Goal: Transaction & Acquisition: Purchase product/service

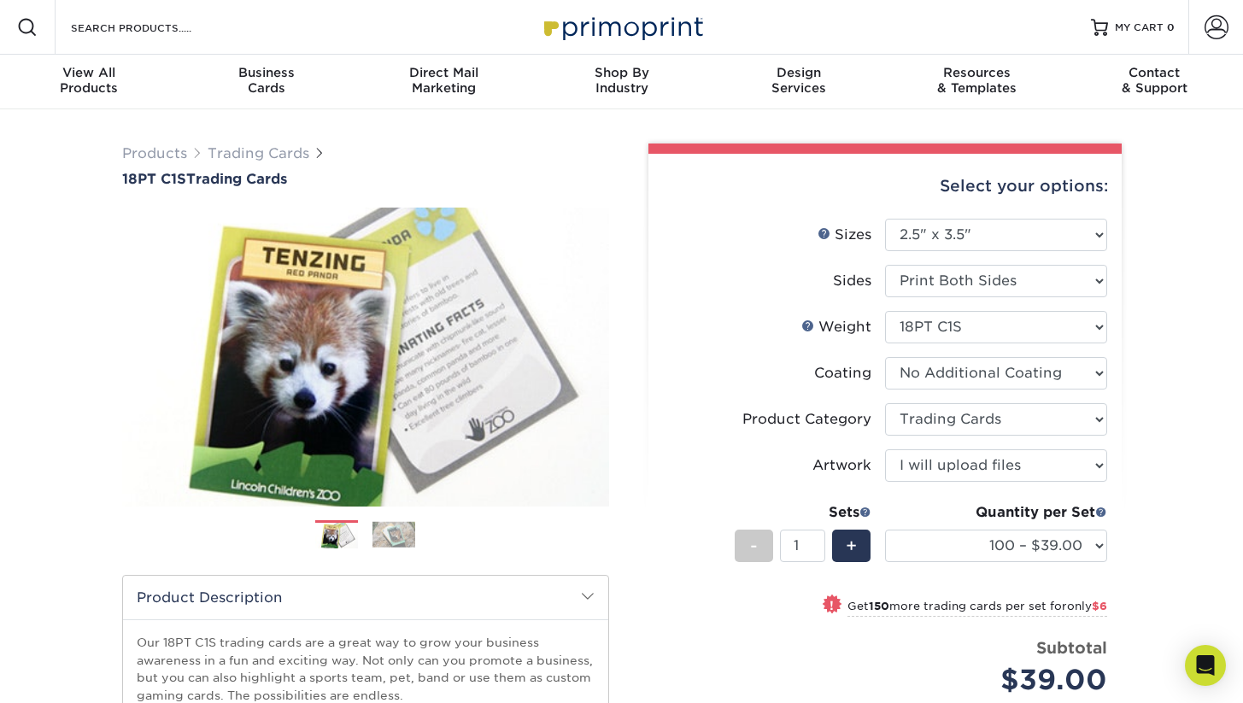
select select "2.50x3.50"
select select "c2f9bce9-36c2-409d-b101-c29d9d031e18"
select select "upload"
select select "100 – $39.00"
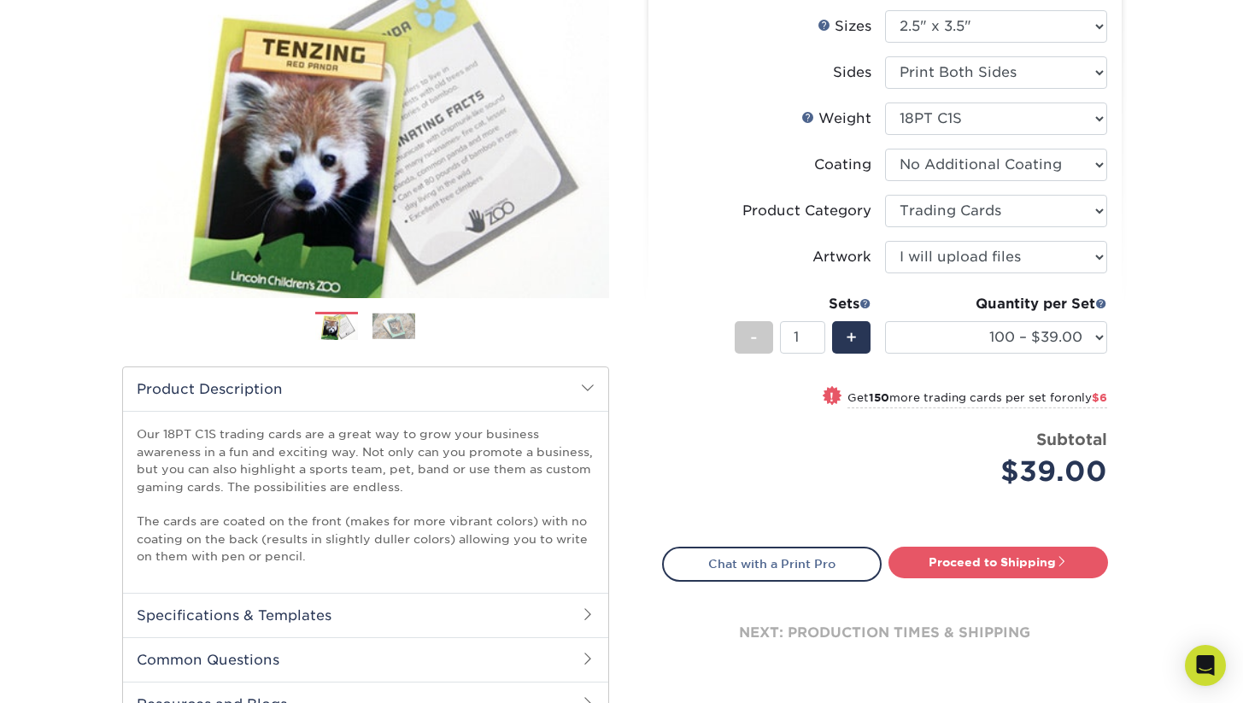
scroll to position [181, 0]
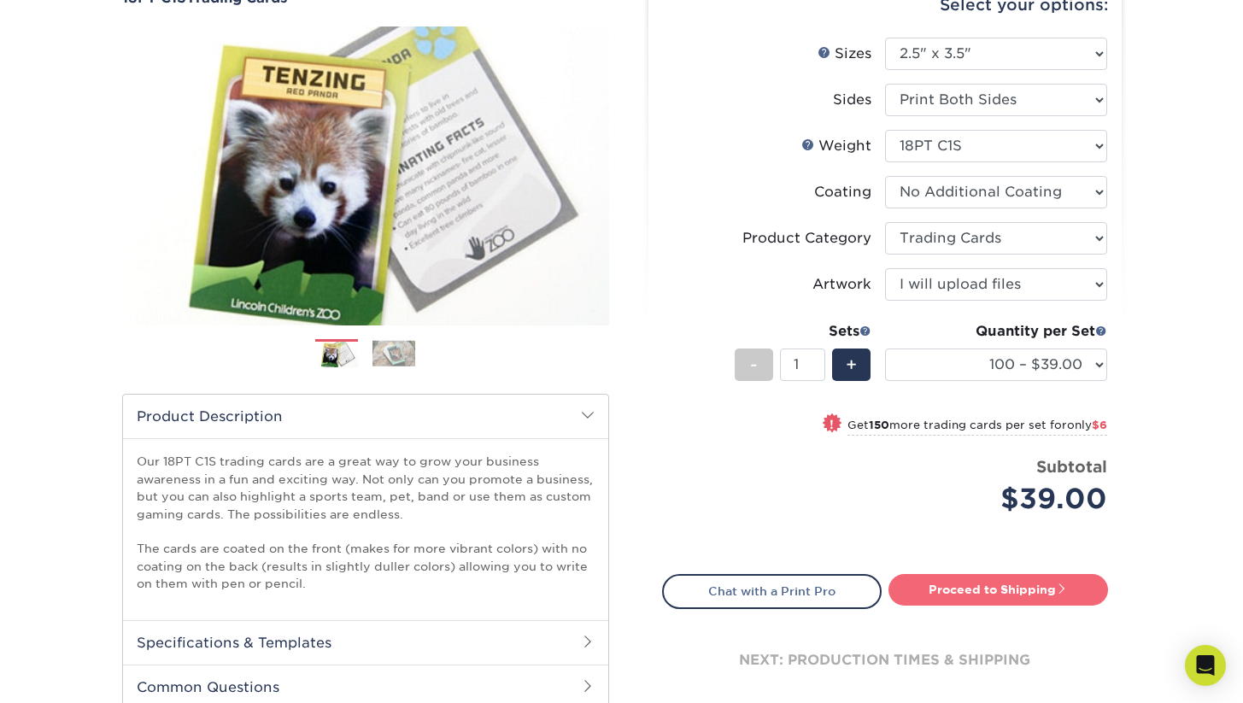
click at [949, 591] on link "Proceed to Shipping" at bounding box center [999, 589] width 220 height 31
type input "Set 1"
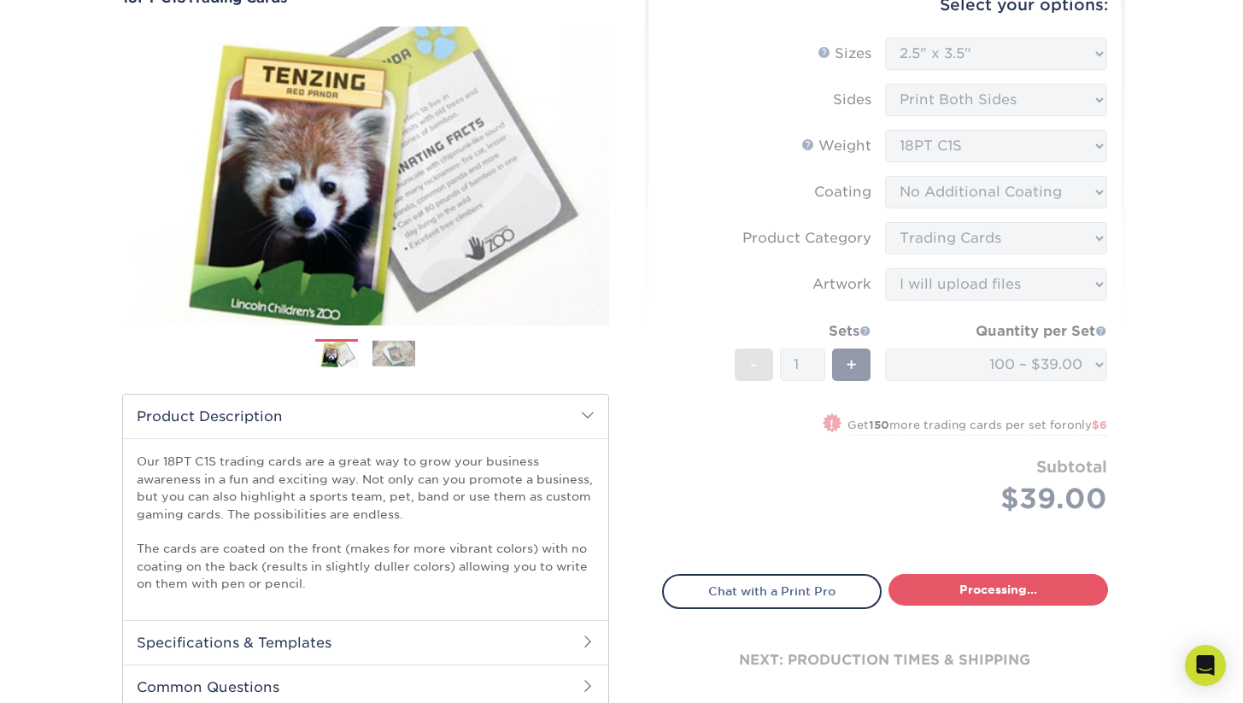
select select "9109923d-7058-4033-817a-6a9dd4fe8c96"
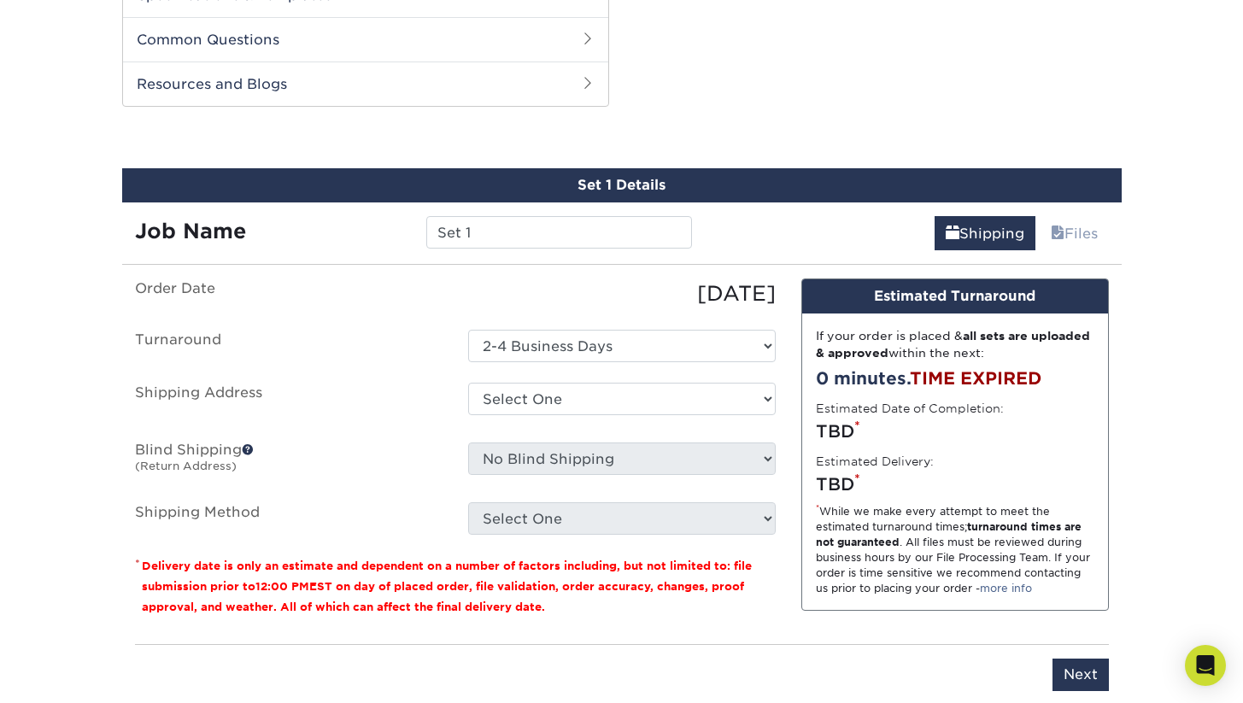
scroll to position [851, 0]
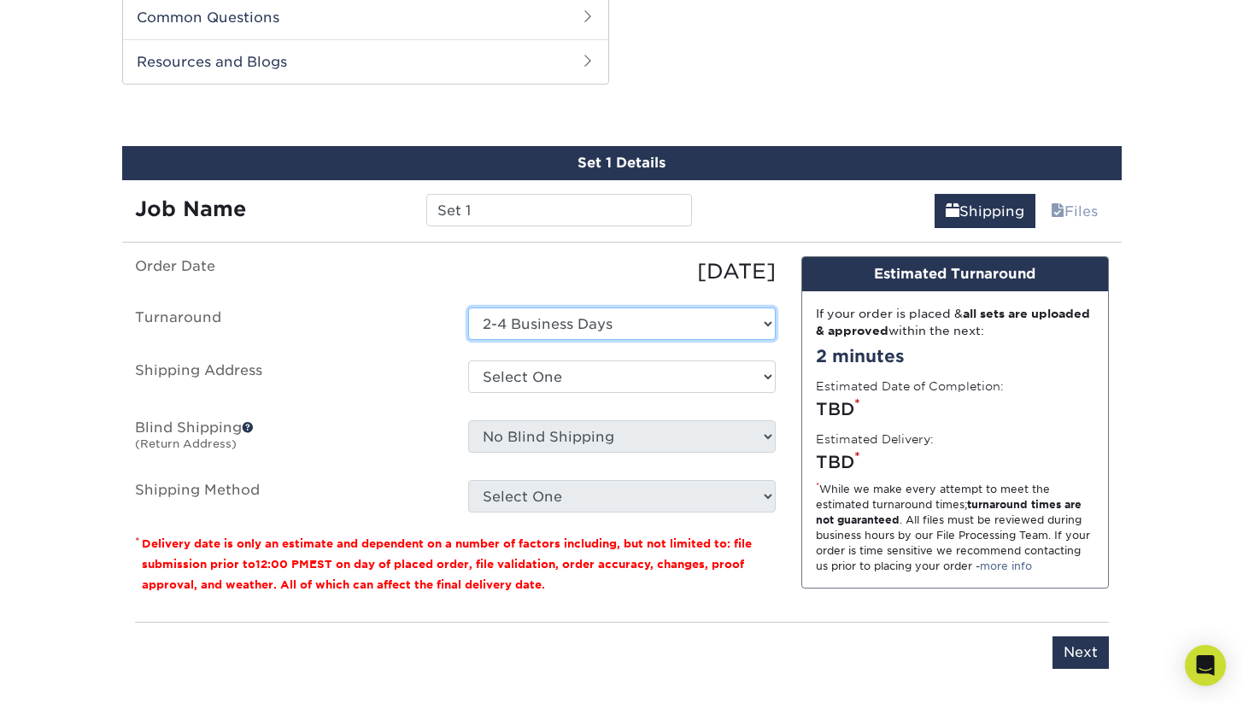
click at [638, 326] on select "Select One 2-4 Business Days" at bounding box center [622, 324] width 308 height 32
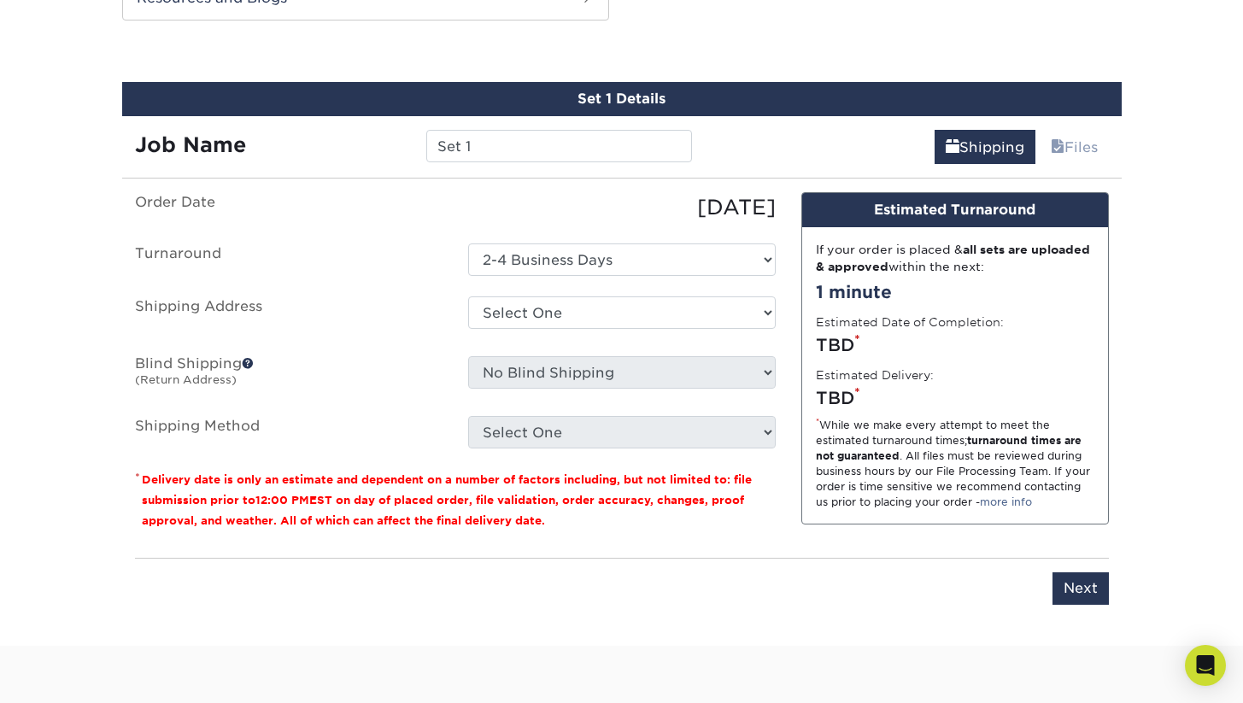
scroll to position [914, 0]
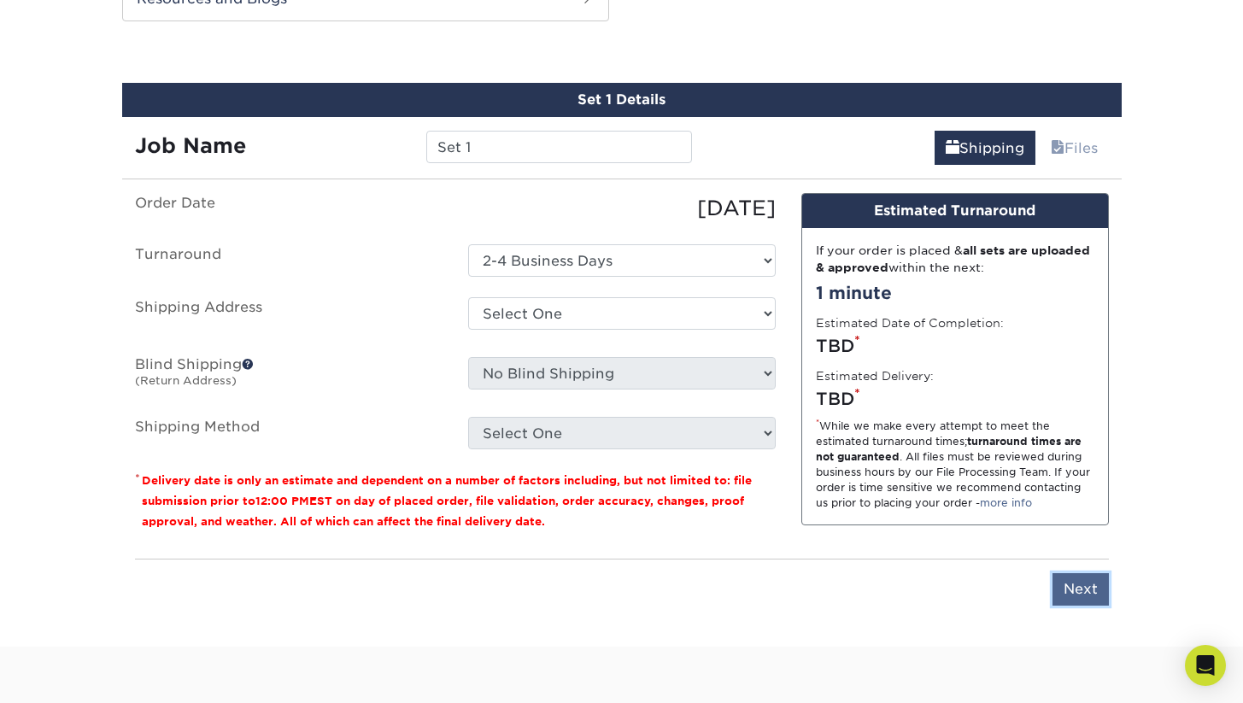
click at [1079, 589] on input "Next" at bounding box center [1081, 589] width 56 height 32
type input "Next"
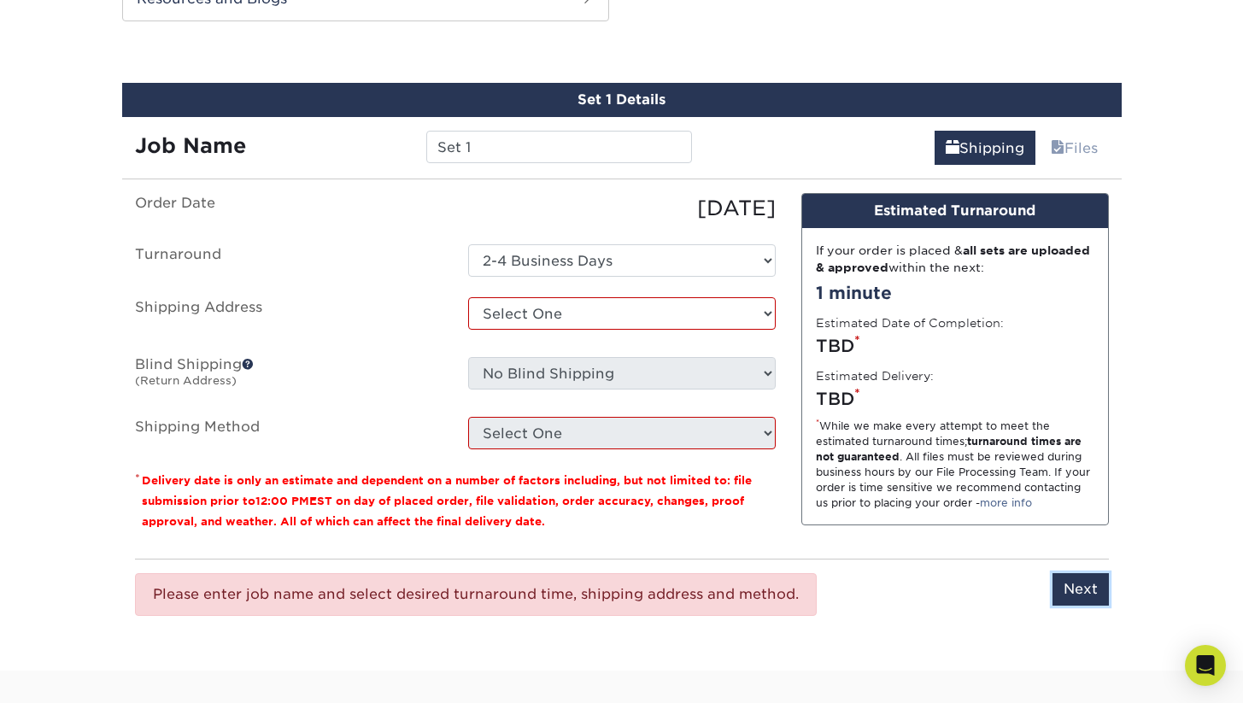
scroll to position [957, 0]
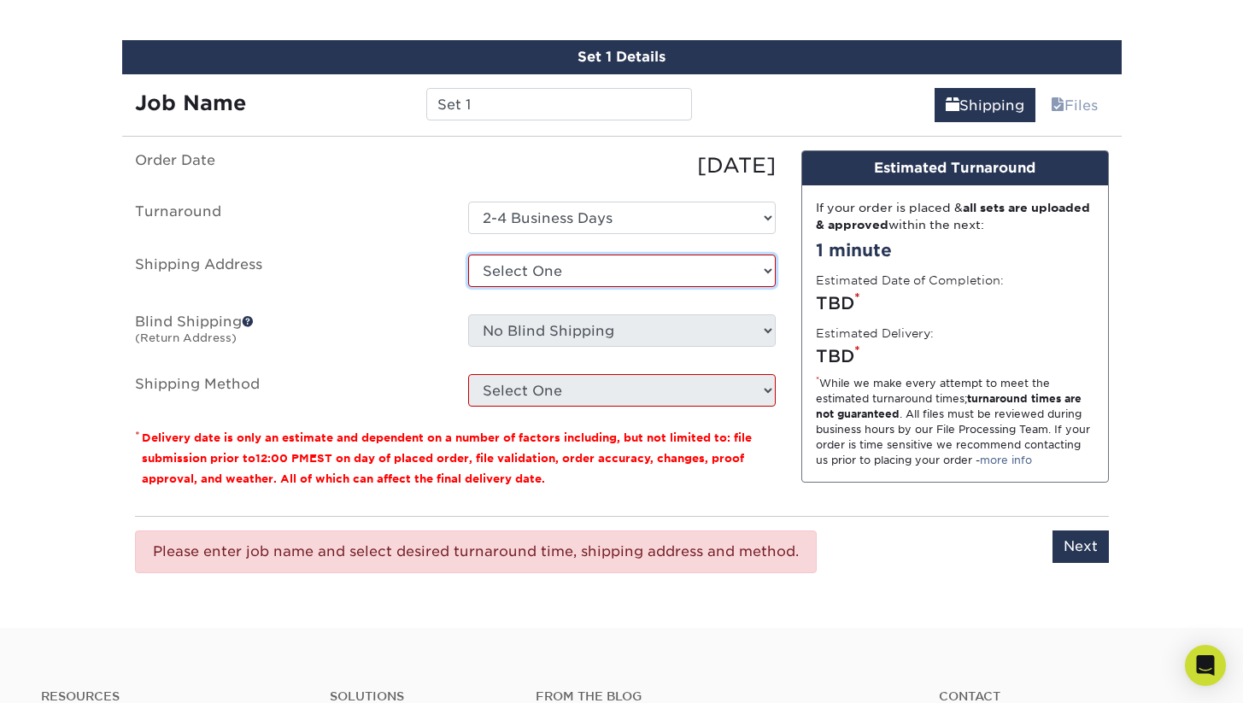
click at [601, 266] on select "Select One + Add New Address - Login" at bounding box center [622, 271] width 308 height 32
select select "newaddress"
click at [468, 255] on select "Select One + Add New Address - Login" at bounding box center [622, 271] width 308 height 32
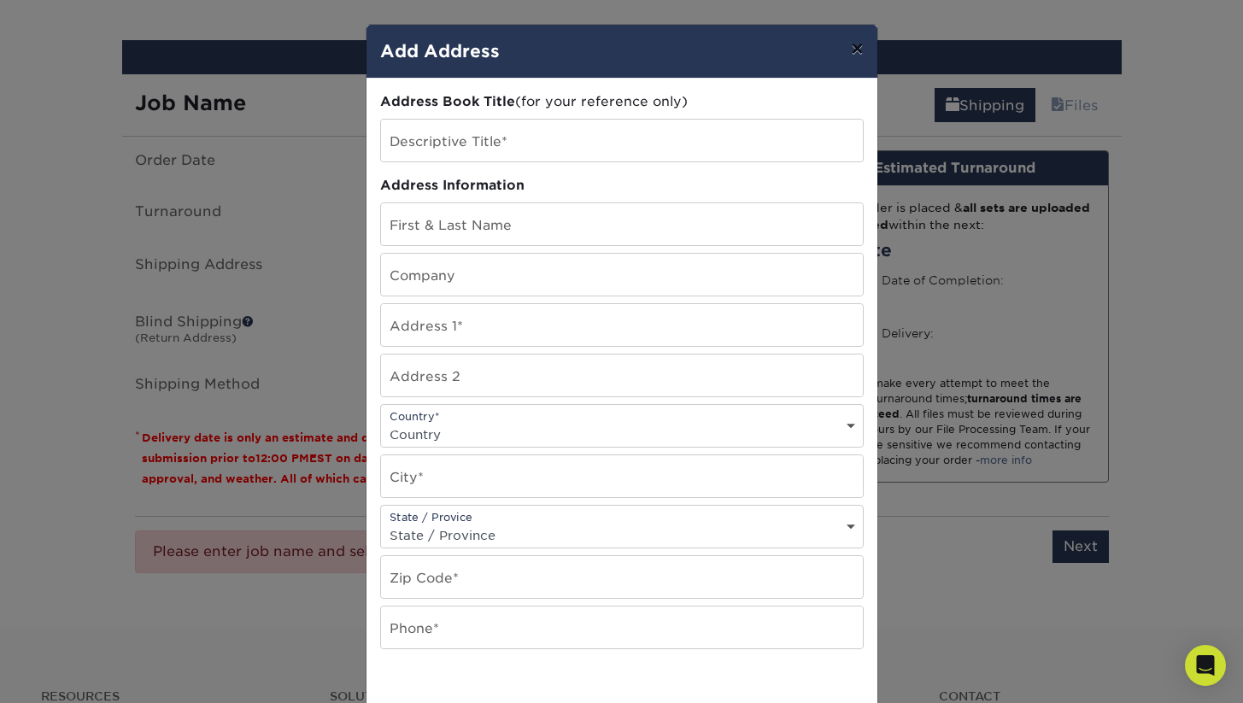
click at [860, 50] on button "×" at bounding box center [857, 49] width 39 height 48
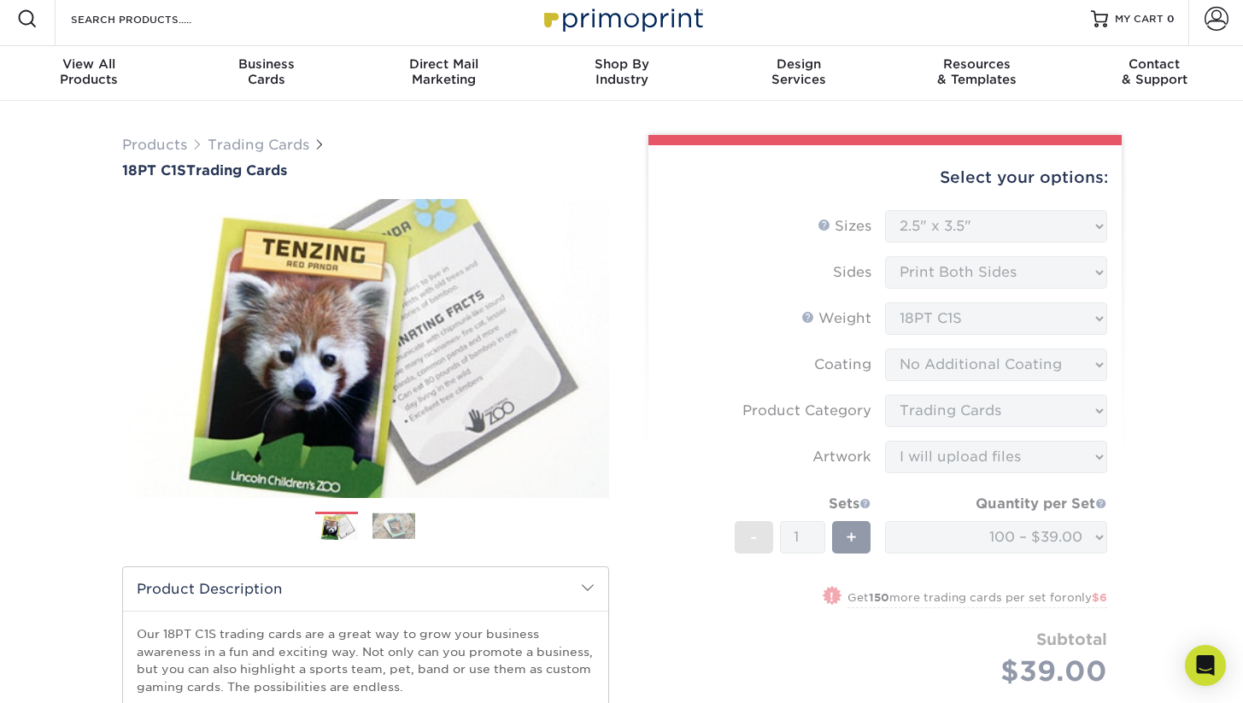
scroll to position [0, 0]
